Goal: Information Seeking & Learning: Learn about a topic

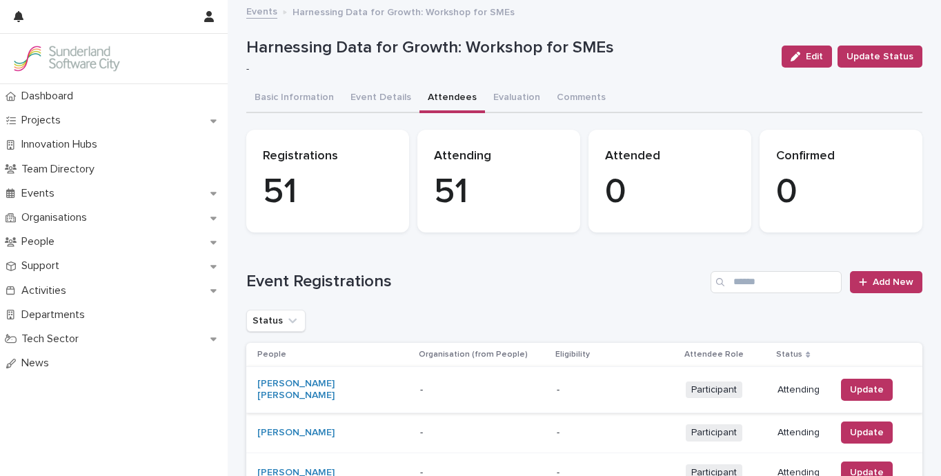
scroll to position [1245, 0]
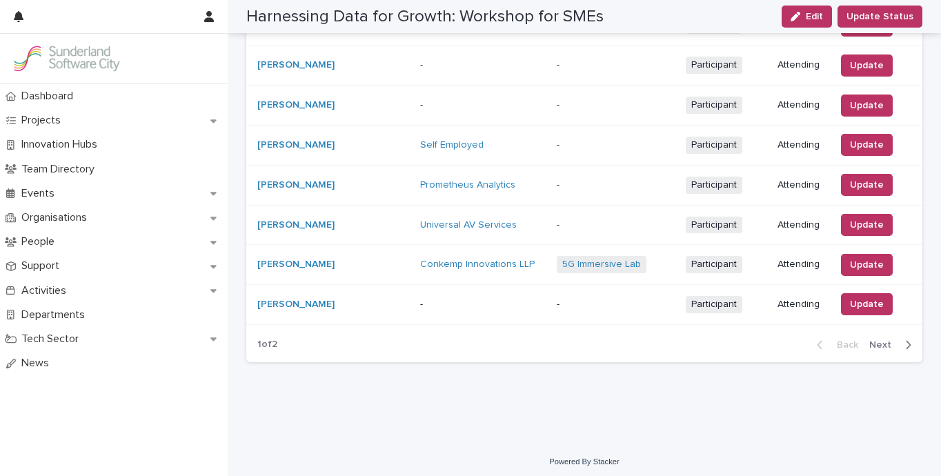
click at [887, 344] on span "Next" at bounding box center [885, 345] width 30 height 10
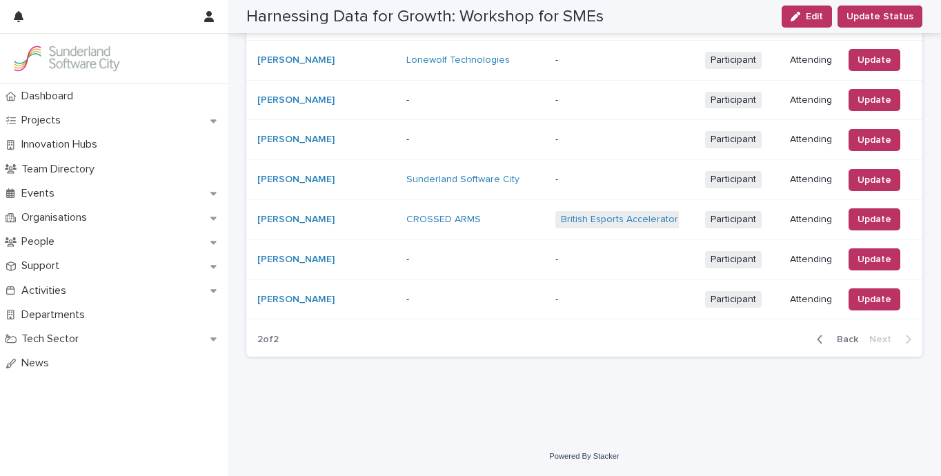
scroll to position [885, 0]
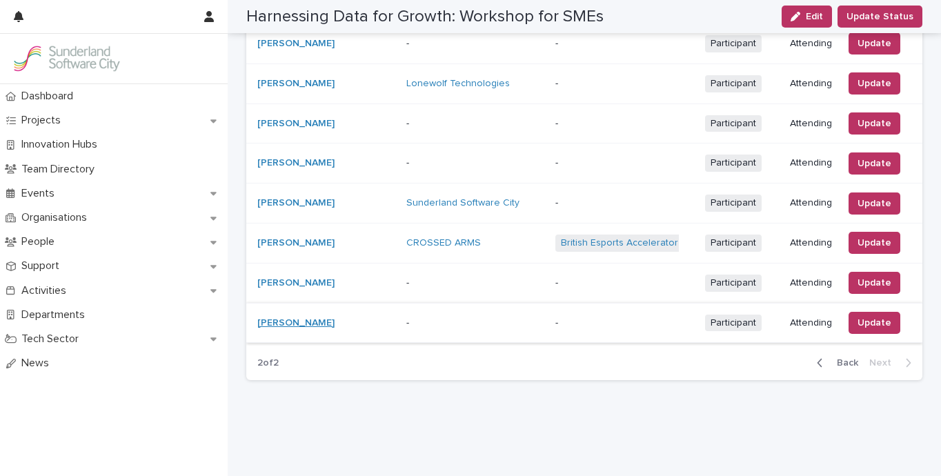
click at [278, 317] on link "[PERSON_NAME]" at bounding box center [295, 323] width 77 height 12
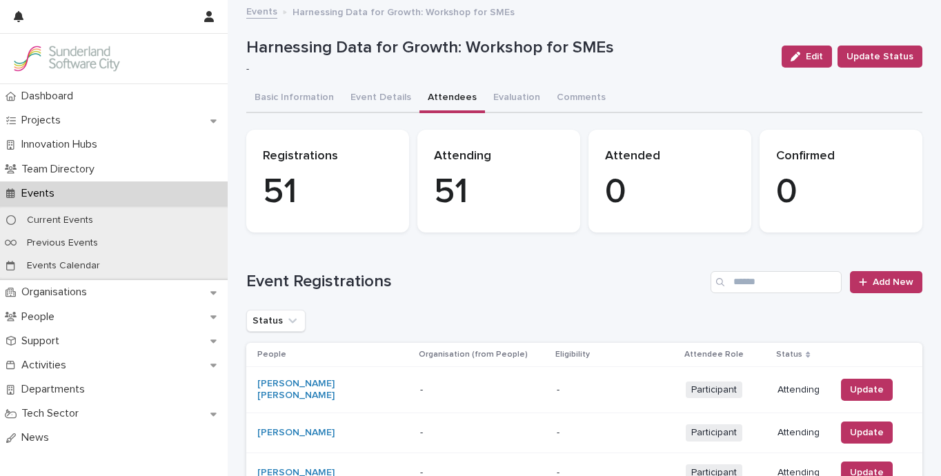
scroll to position [1245, 0]
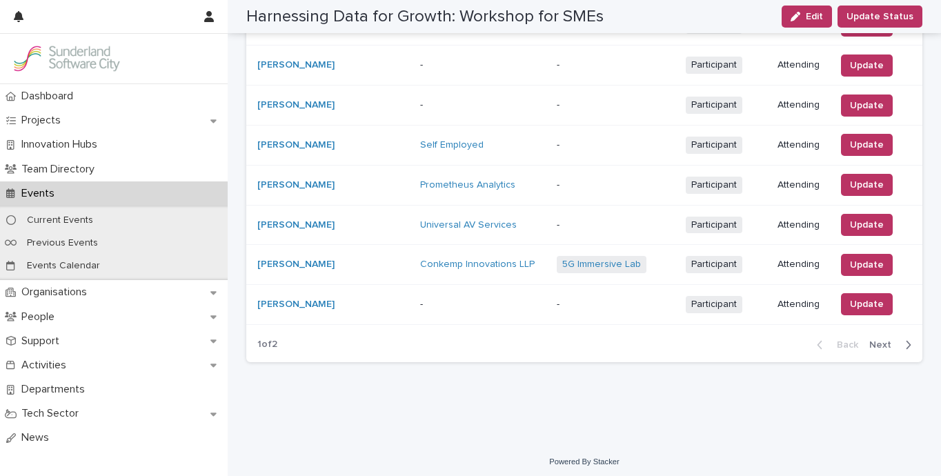
click at [885, 340] on span "Next" at bounding box center [885, 345] width 30 height 10
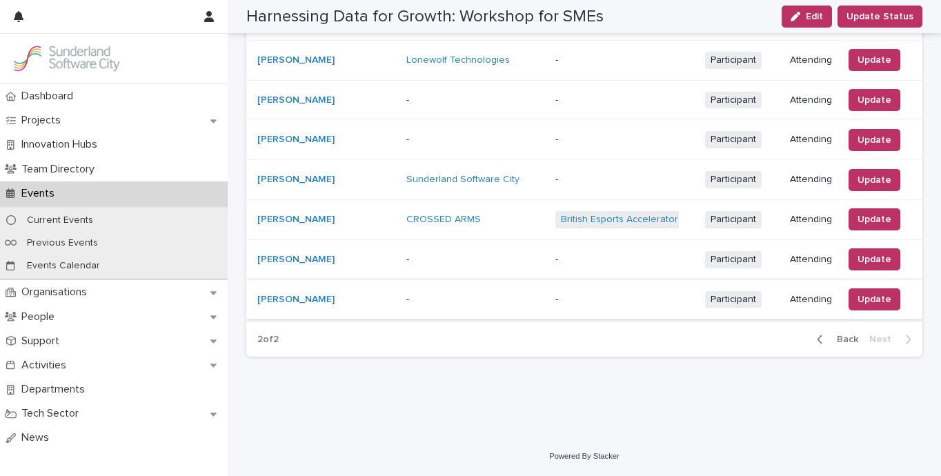
scroll to position [885, 0]
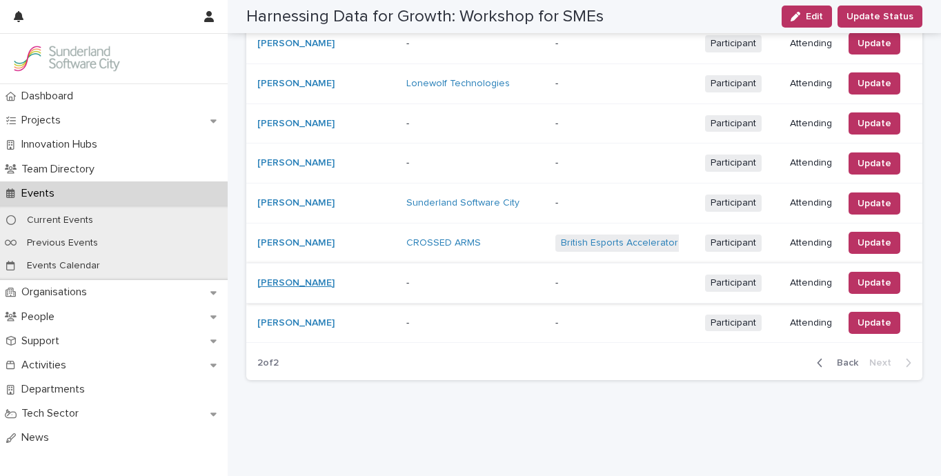
click at [282, 277] on link "[PERSON_NAME]" at bounding box center [295, 283] width 77 height 12
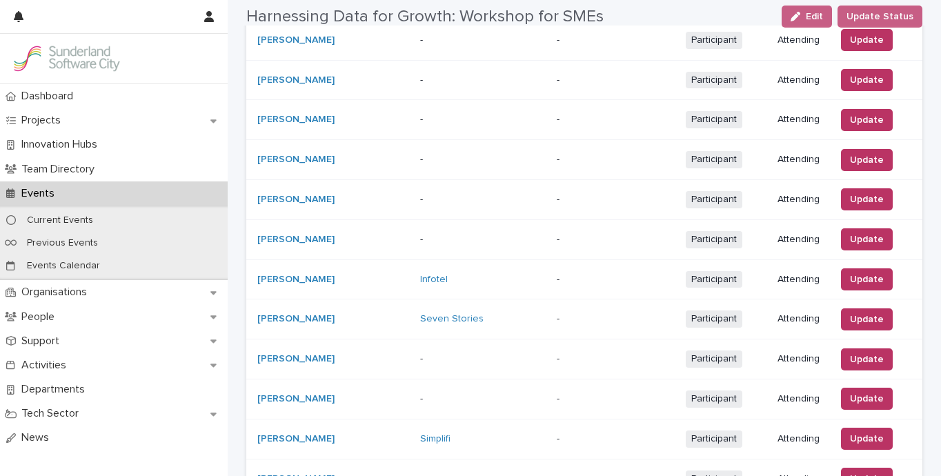
scroll to position [1245, 0]
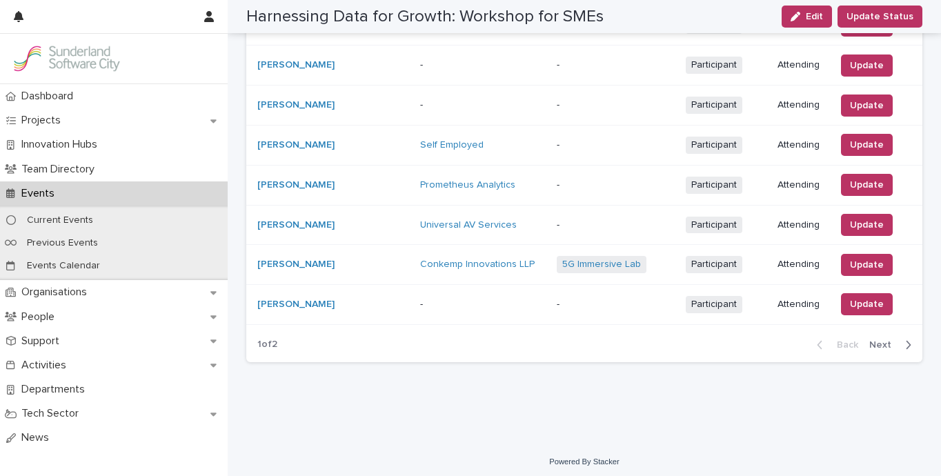
click at [891, 340] on span "Next" at bounding box center [885, 345] width 30 height 10
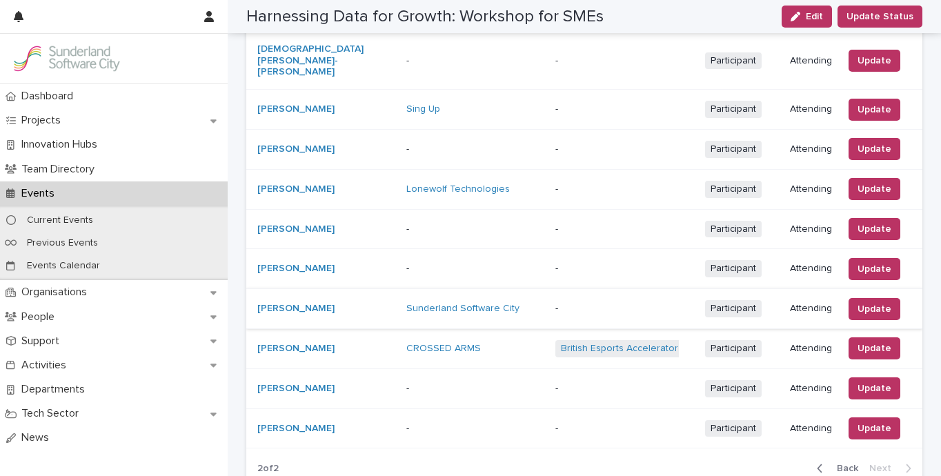
scroll to position [770, 0]
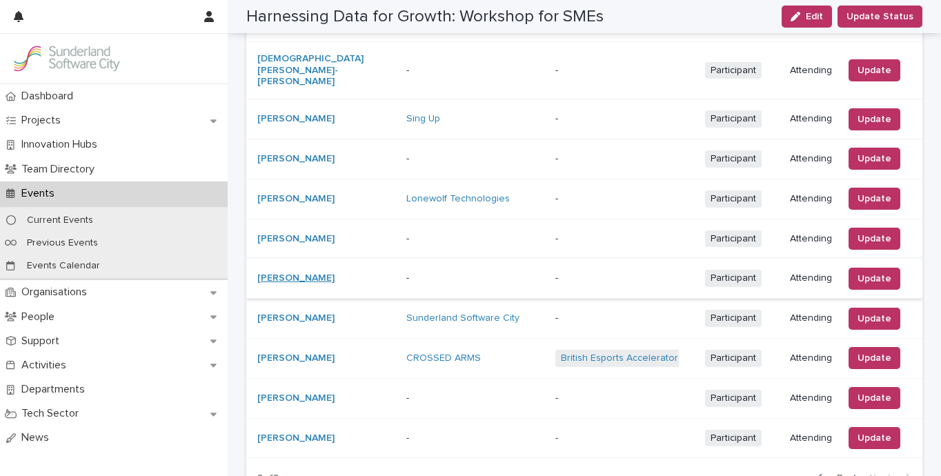
click at [282, 273] on link "[PERSON_NAME]" at bounding box center [295, 279] width 77 height 12
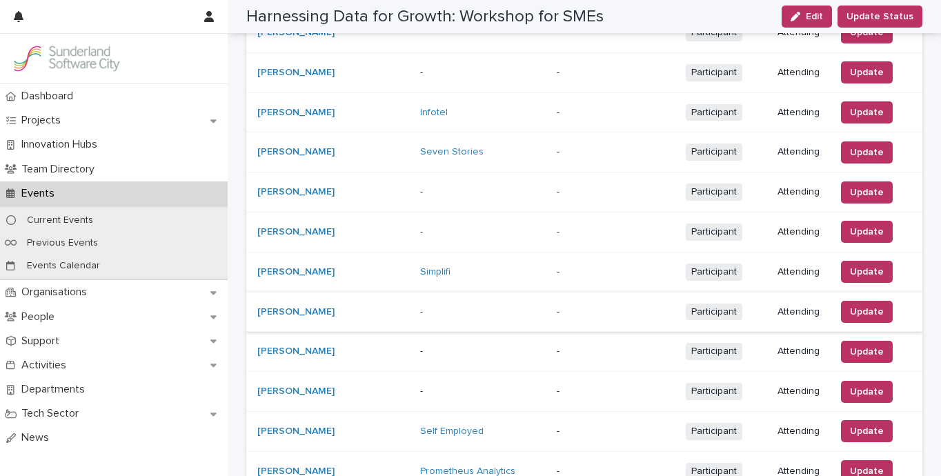
scroll to position [1114, 0]
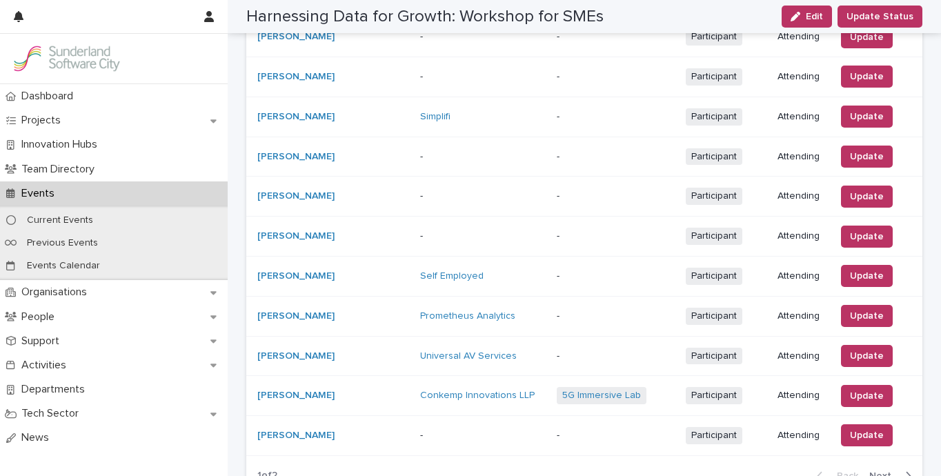
click at [886, 471] on span "Next" at bounding box center [885, 476] width 30 height 10
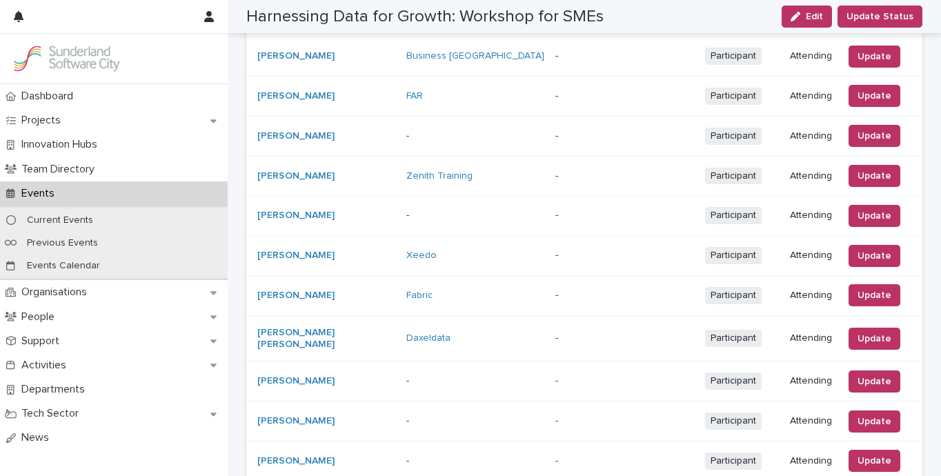
scroll to position [885, 0]
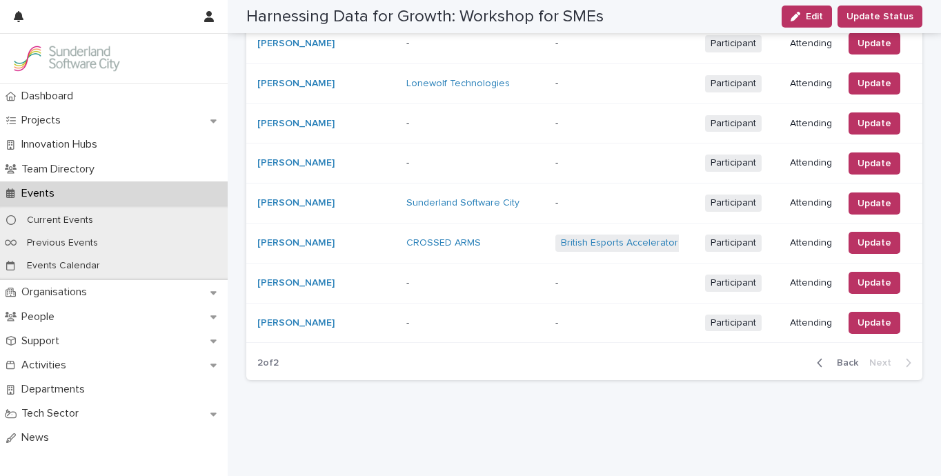
click at [820, 357] on icon "button" at bounding box center [820, 363] width 6 height 12
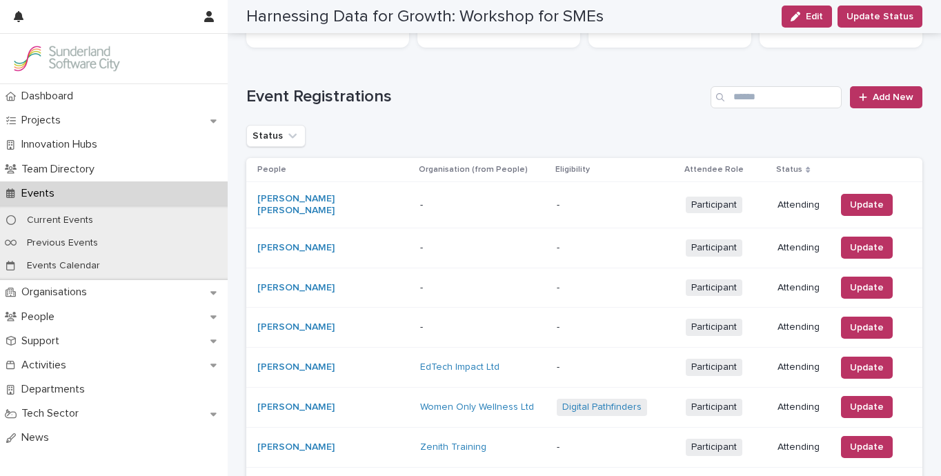
scroll to position [0, 0]
